Goal: Task Accomplishment & Management: Complete application form

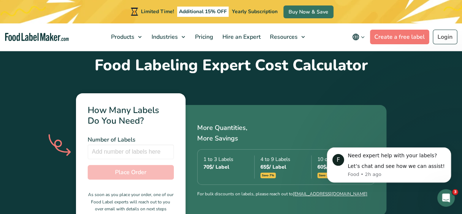
scroll to position [251, 0]
click at [392, 38] on link "Create a free label" at bounding box center [399, 37] width 59 height 15
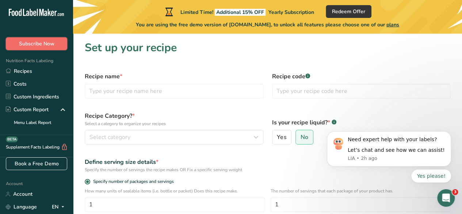
click at [45, 45] on span "Subscribe Now" at bounding box center [36, 44] width 35 height 8
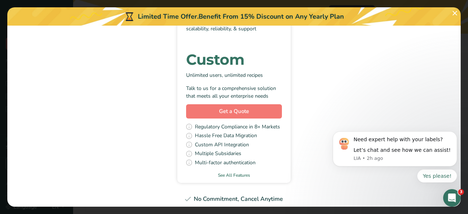
scroll to position [297, 0]
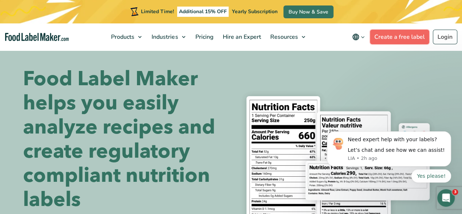
click at [396, 36] on link "Create a free label" at bounding box center [399, 37] width 59 height 15
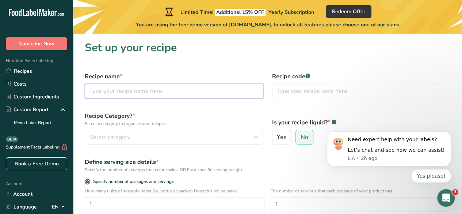
click at [133, 90] on input "text" at bounding box center [174, 91] width 179 height 15
type input "Ginger drink"
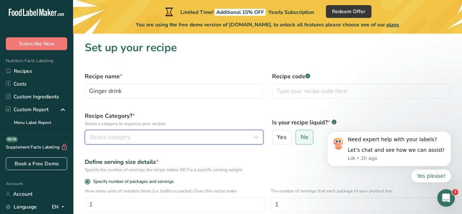
click at [132, 137] on div "Select category" at bounding box center [172, 137] width 165 height 9
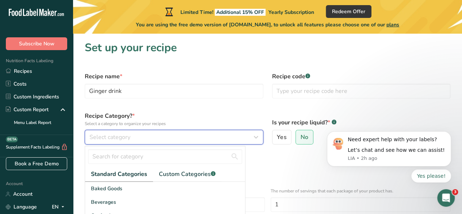
click at [120, 137] on span "Select category" at bounding box center [110, 137] width 41 height 9
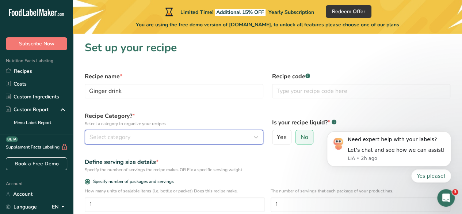
click at [120, 137] on span "Select category" at bounding box center [110, 137] width 41 height 9
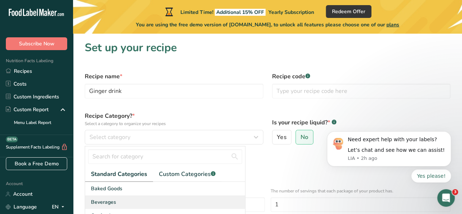
click at [106, 199] on span "Beverages" at bounding box center [103, 202] width 25 height 8
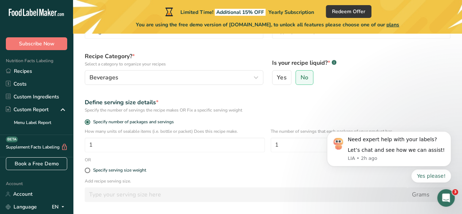
scroll to position [60, 0]
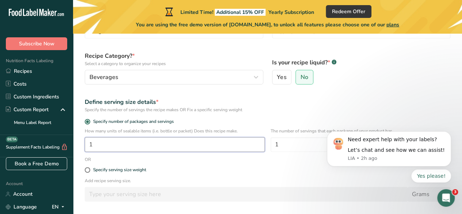
click at [143, 147] on input "1" at bounding box center [175, 144] width 180 height 15
type input "16"
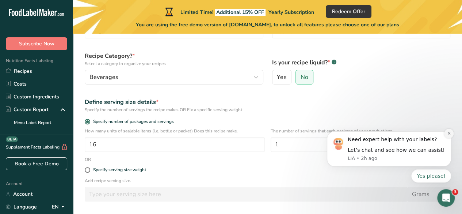
click at [453, 133] on button "Dismiss notification" at bounding box center [449, 134] width 10 height 10
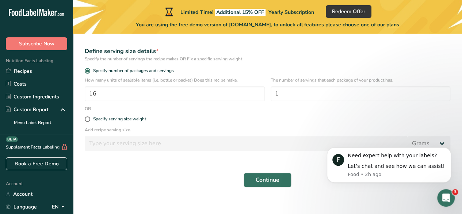
scroll to position [113, 0]
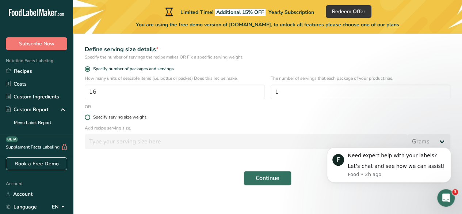
click at [87, 117] on span at bounding box center [87, 116] width 5 height 5
click at [87, 117] on input "Specify serving size weight" at bounding box center [87, 117] width 5 height 5
radio input "true"
radio input "false"
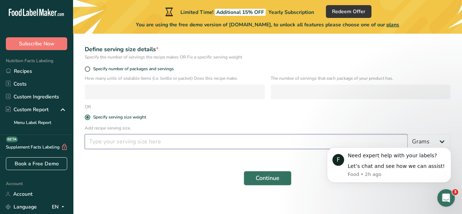
click at [110, 144] on input "number" at bounding box center [246, 141] width 323 height 15
type input "16"
